Goal: Transaction & Acquisition: Purchase product/service

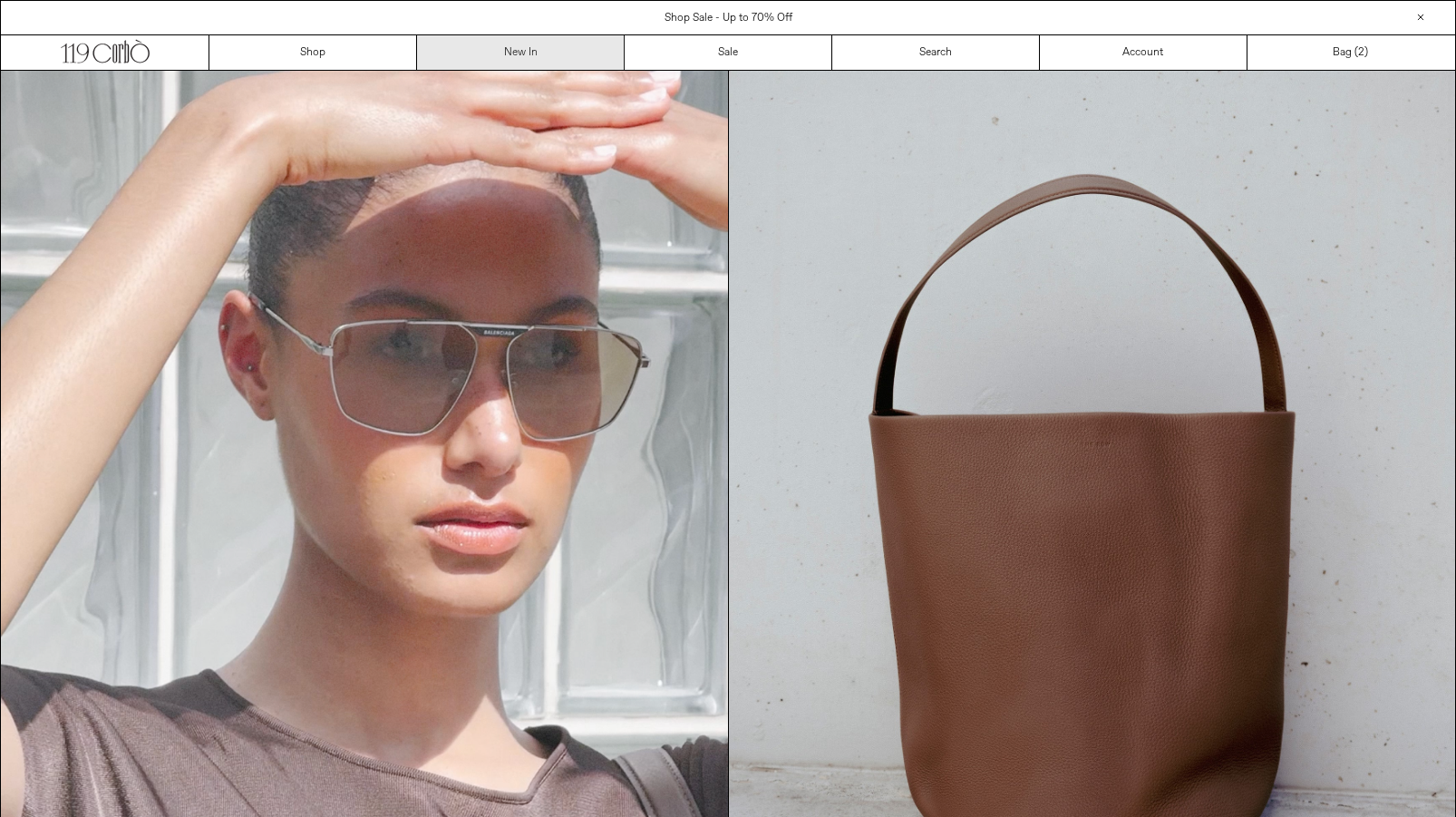
click at [521, 57] on link "New In" at bounding box center [521, 53] width 208 height 35
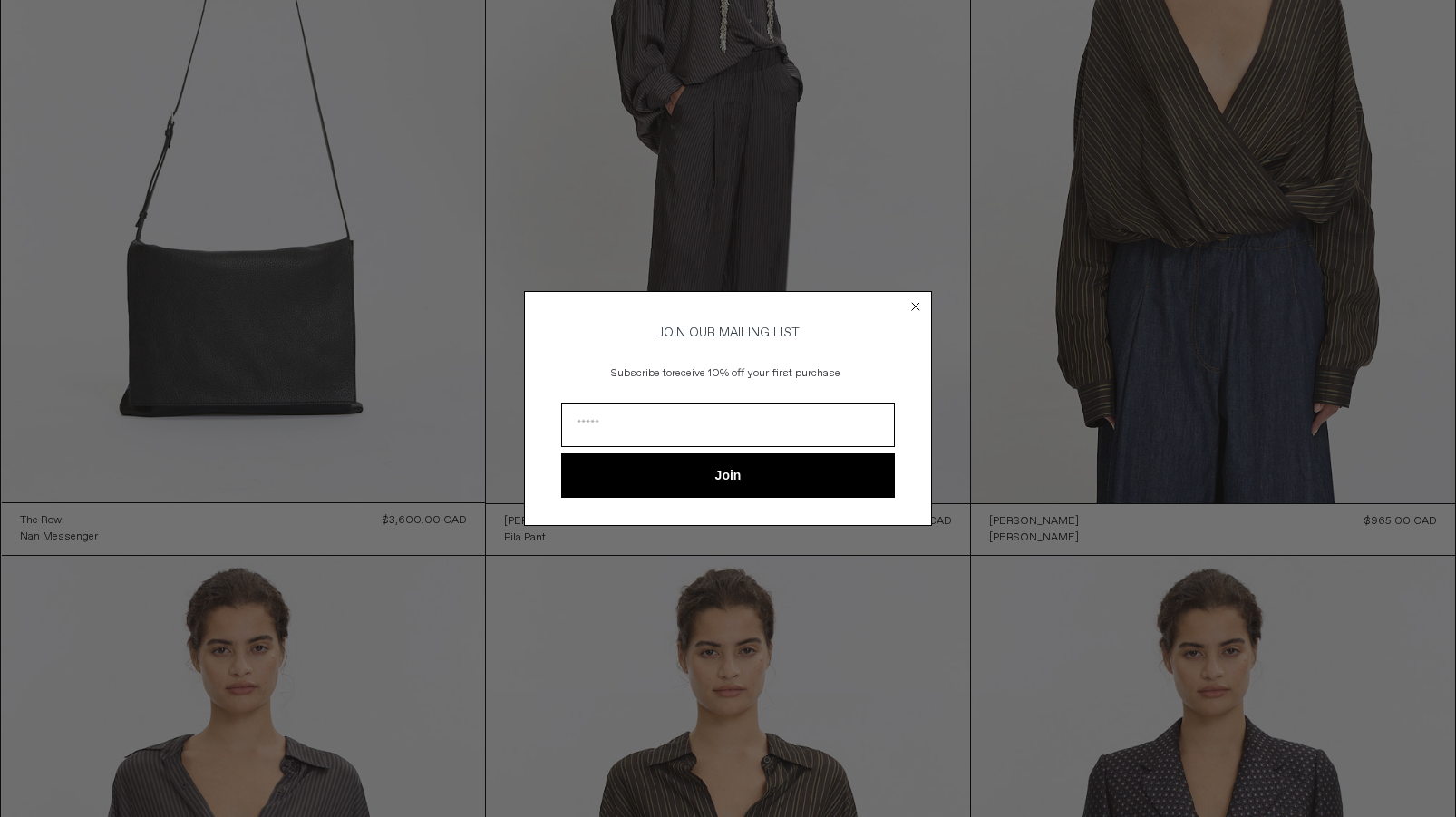
scroll to position [379, 0]
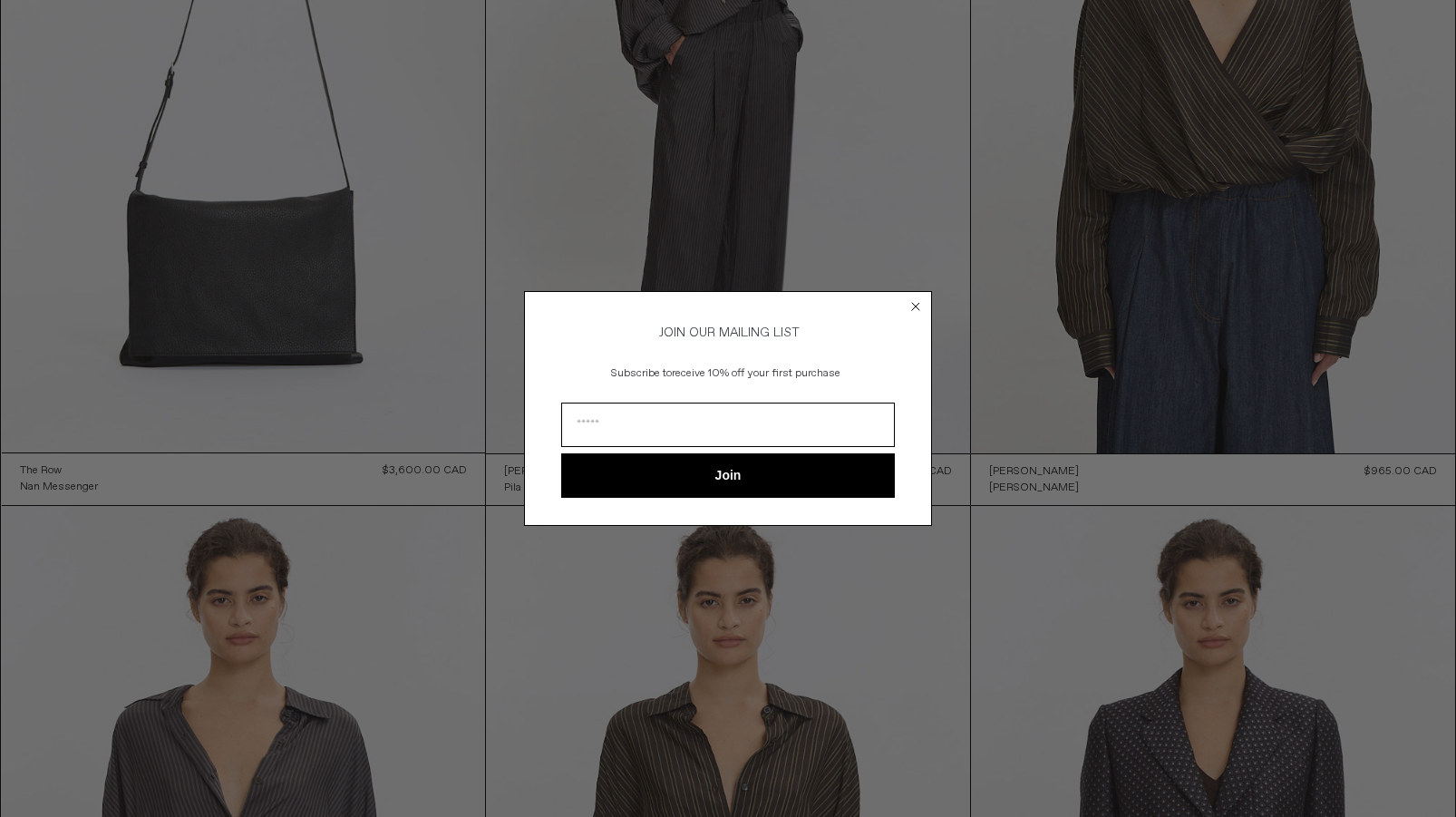
click at [920, 300] on circle "Close dialog" at bounding box center [916, 307] width 17 height 17
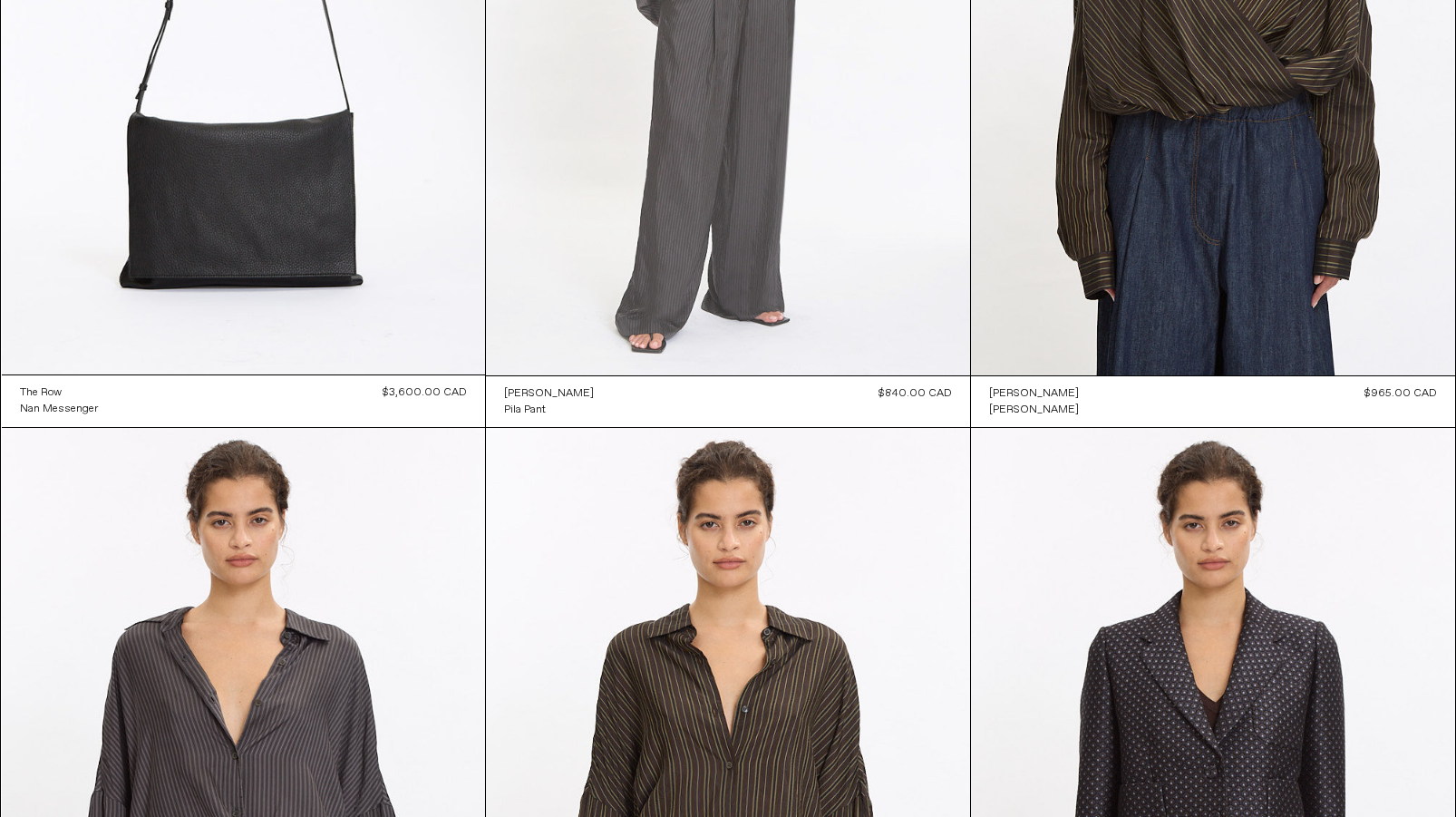
scroll to position [0, 0]
